Goal: Task Accomplishment & Management: Use online tool/utility

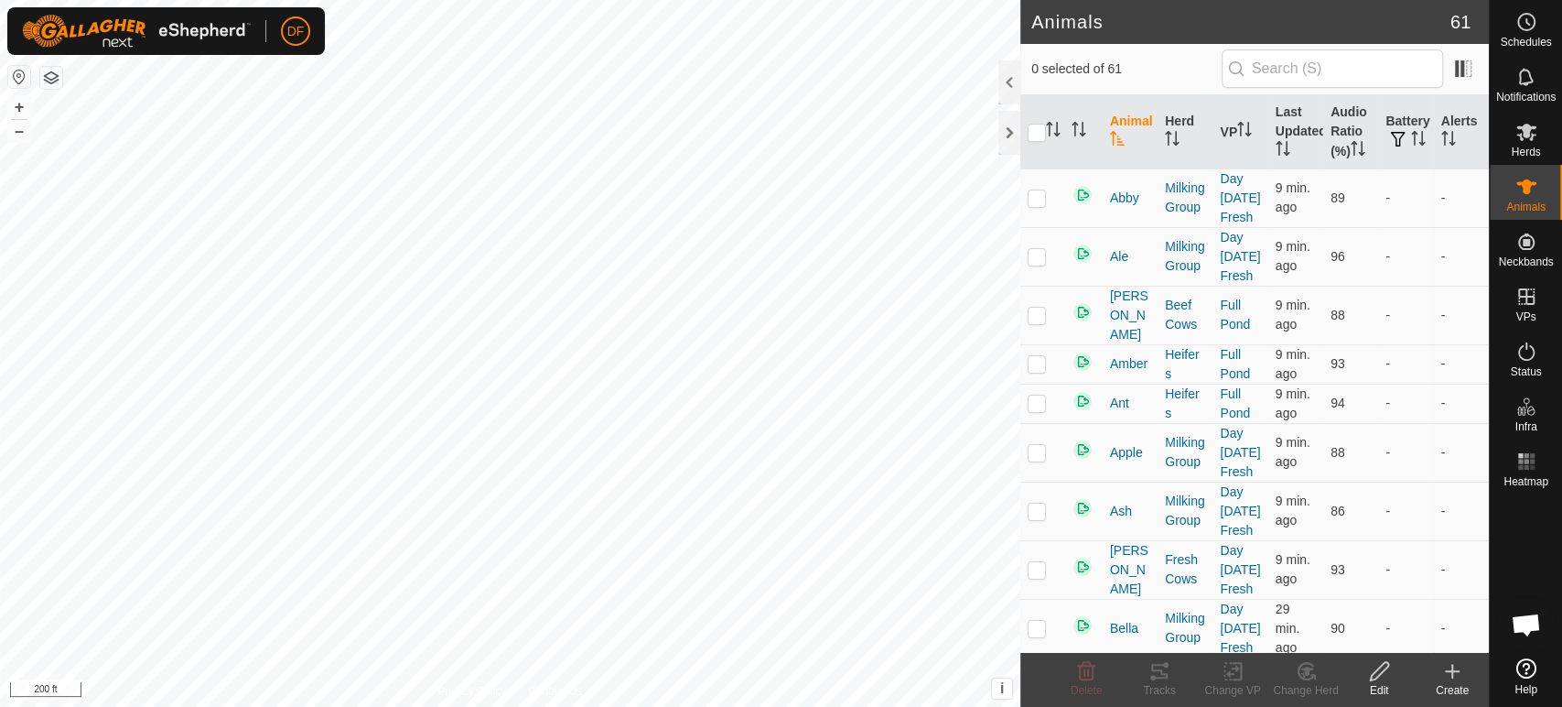
scroll to position [15565, 0]
click at [20, 106] on button "+" at bounding box center [19, 107] width 22 height 22
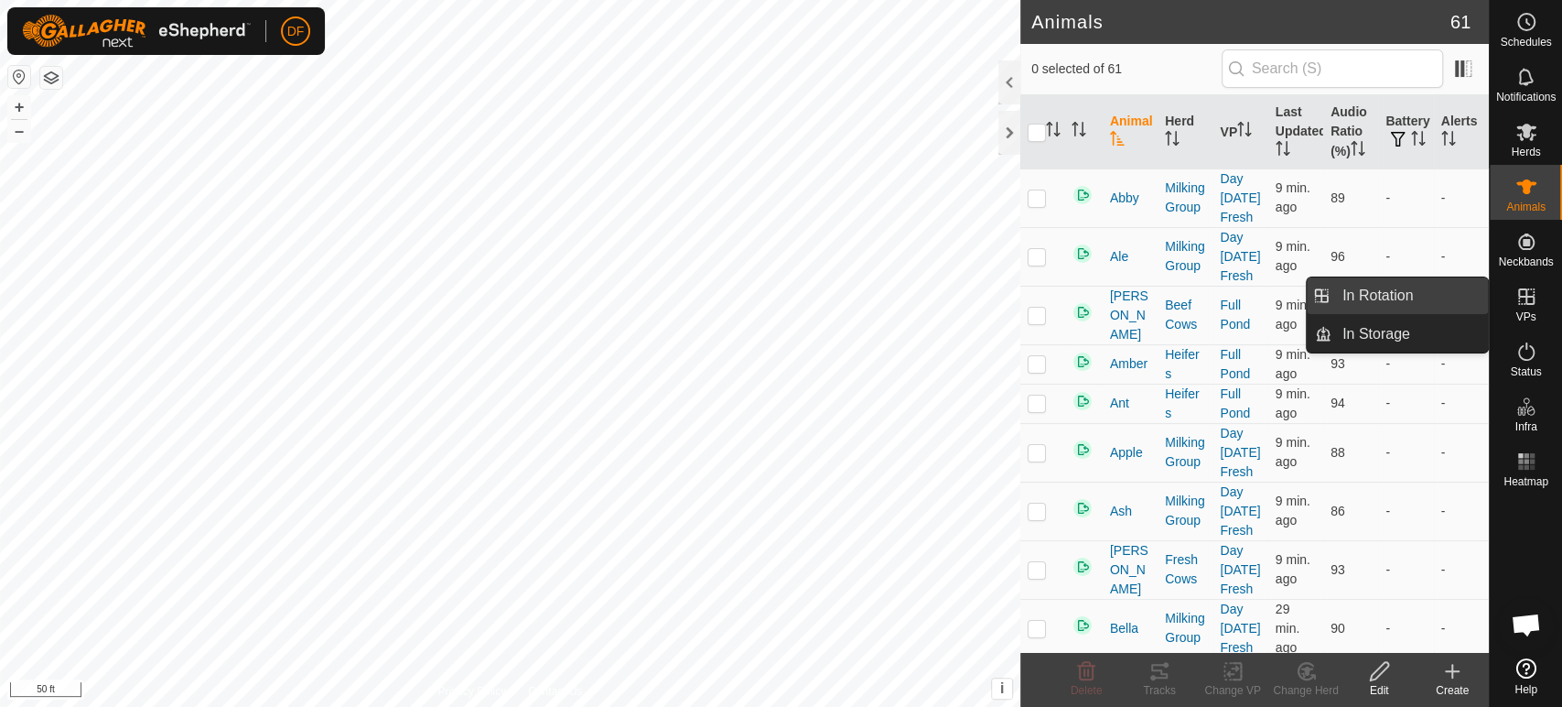
click at [1434, 303] on link "In Rotation" at bounding box center [1410, 295] width 157 height 37
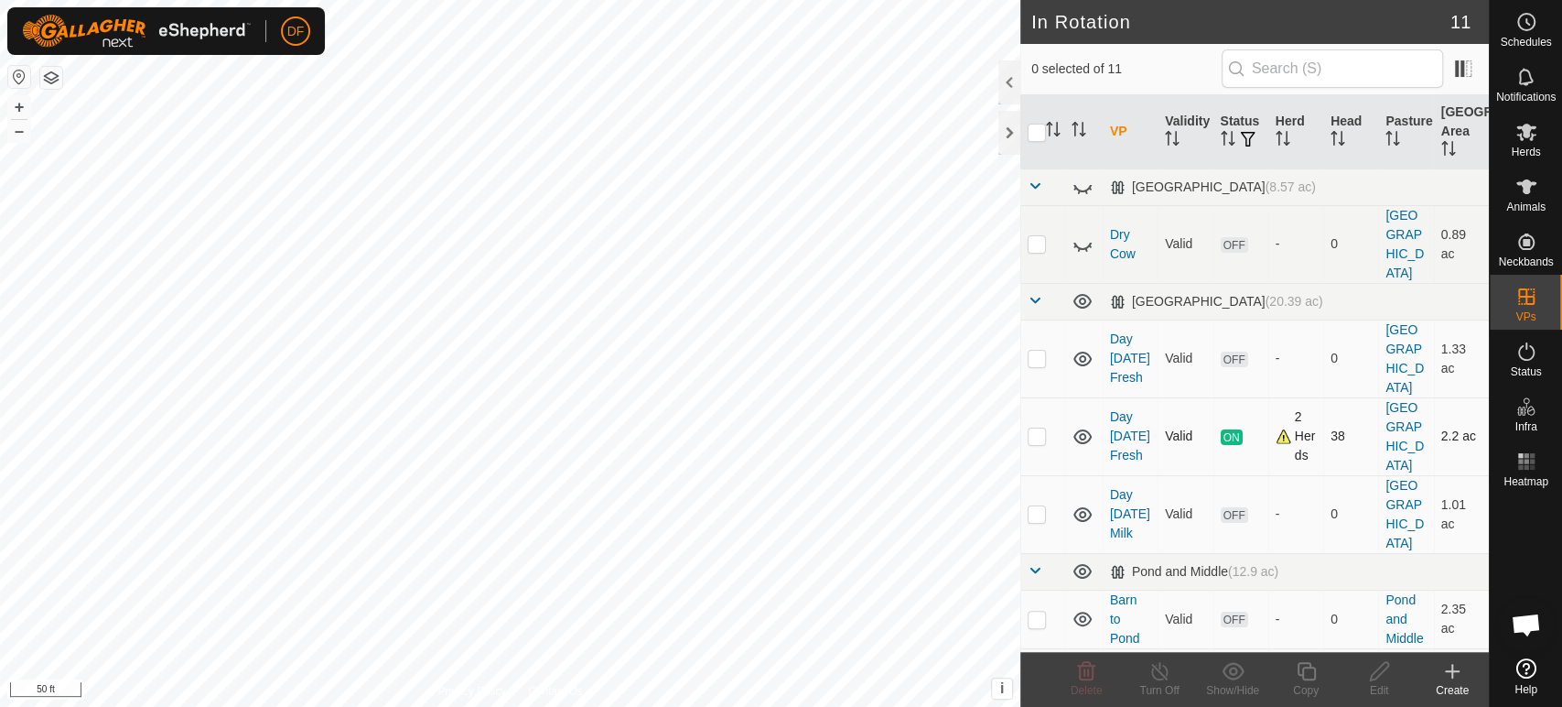
click at [1032, 428] on p-checkbox at bounding box center [1037, 435] width 18 height 15
checkbox input "true"
click at [1302, 685] on div "Copy" at bounding box center [1306, 690] width 73 height 16
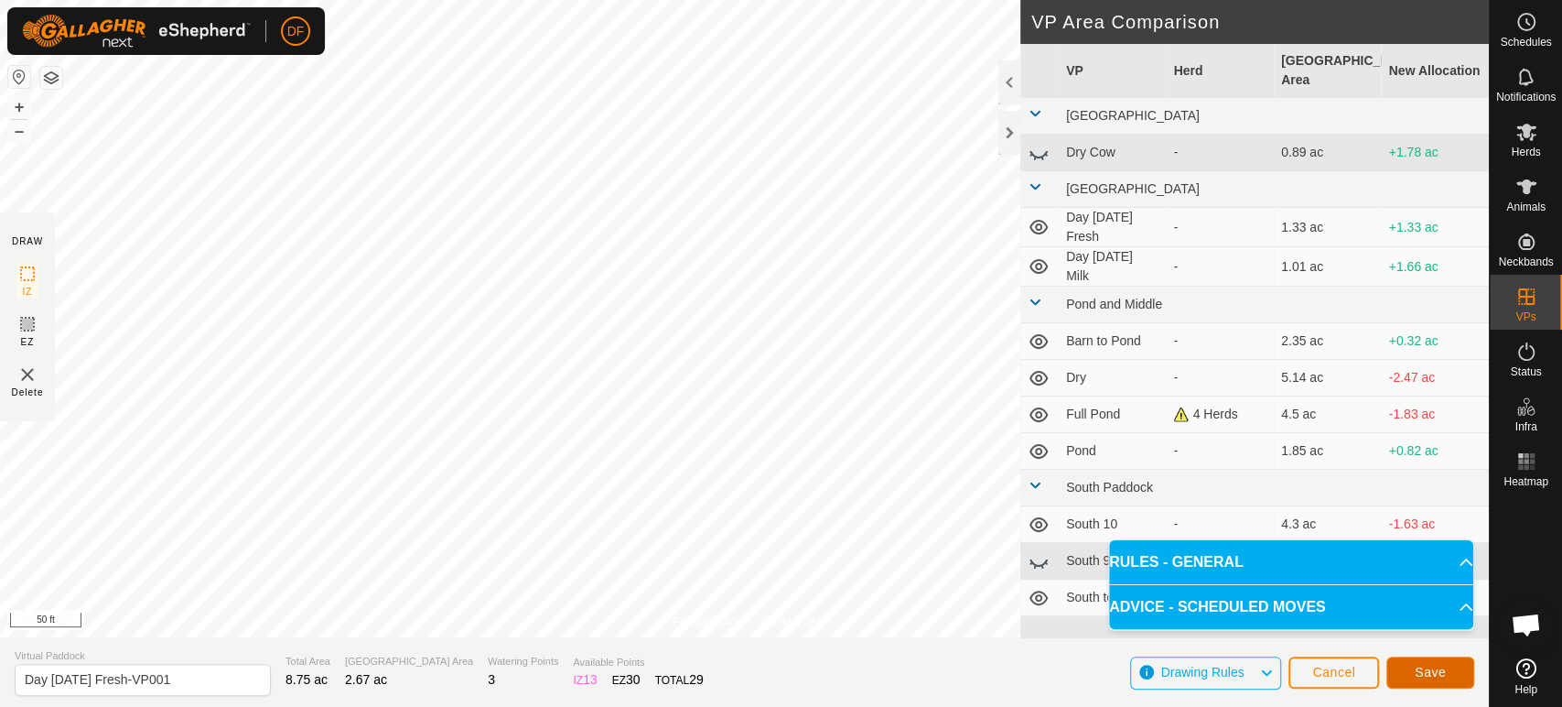
click at [1434, 683] on button "Save" at bounding box center [1431, 672] width 88 height 32
